Goal: Transaction & Acquisition: Purchase product/service

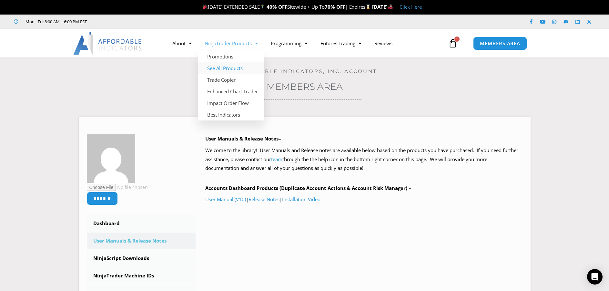
click at [230, 68] on link "See All Products" at bounding box center [231, 68] width 66 height 12
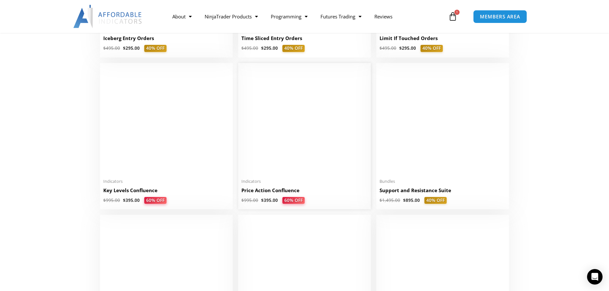
scroll to position [839, 0]
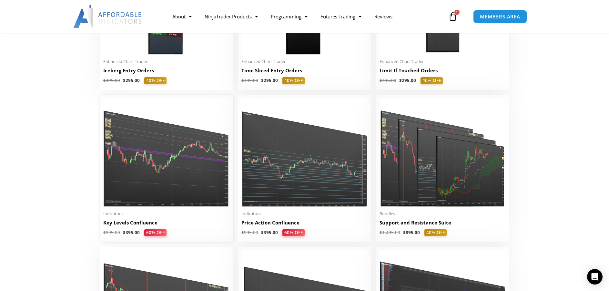
click at [183, 160] on img at bounding box center [166, 152] width 126 height 108
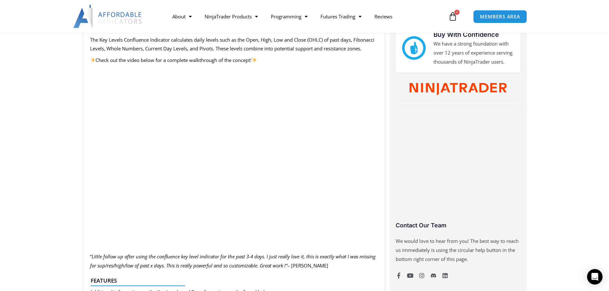
scroll to position [323, 0]
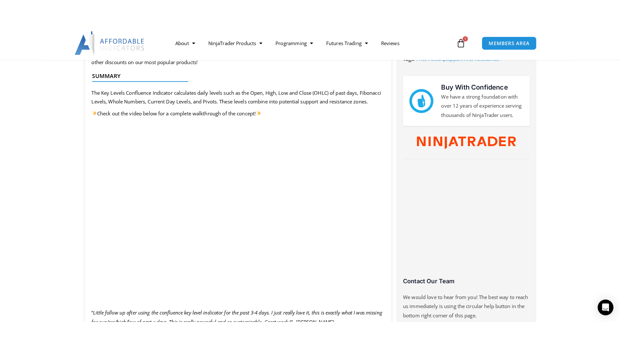
scroll to position [323, 0]
